Goal: Navigation & Orientation: Understand site structure

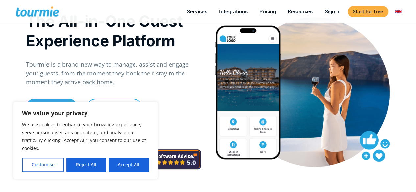
scroll to position [34, 0]
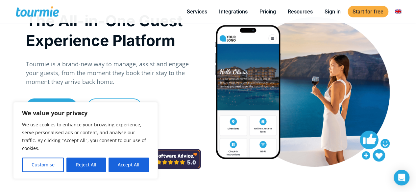
click at [124, 168] on button "Accept All" at bounding box center [128, 165] width 40 height 14
checkbox input "true"
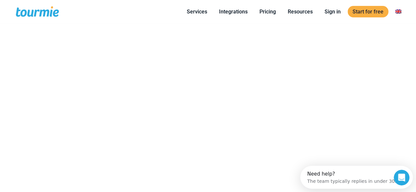
scroll to position [413, 0]
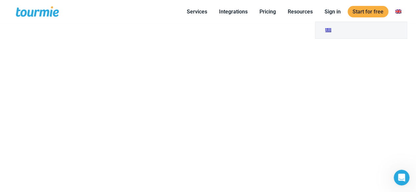
click at [400, 9] on link at bounding box center [398, 12] width 16 height 8
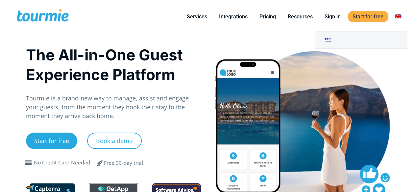
click at [394, 21] on li at bounding box center [398, 17] width 18 height 30
click at [398, 17] on link at bounding box center [398, 16] width 16 height 8
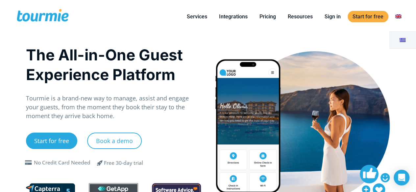
click at [405, 12] on li at bounding box center [398, 17] width 18 height 30
click at [329, 38] on div "The All-in-One Guest Experience Platform Tourmie is a brand-new way to manage, …" at bounding box center [208, 135] width 378 height 205
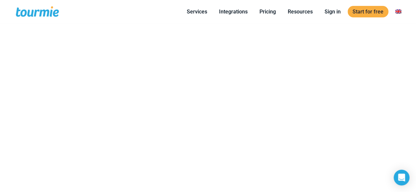
scroll to position [405, 0]
